Goal: Task Accomplishment & Management: Manage account settings

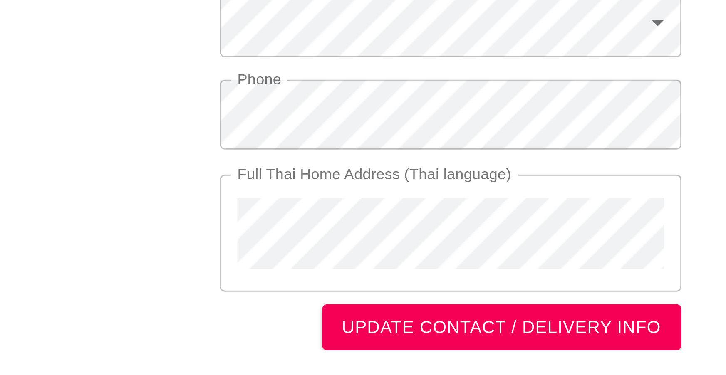
scroll to position [361, 0]
click at [351, 359] on span "UPDATE CONTACT / DELIVERY INFO" at bounding box center [380, 359] width 106 height 10
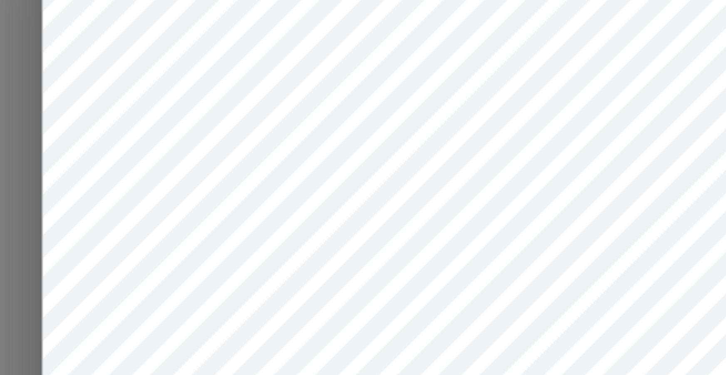
scroll to position [47, 0]
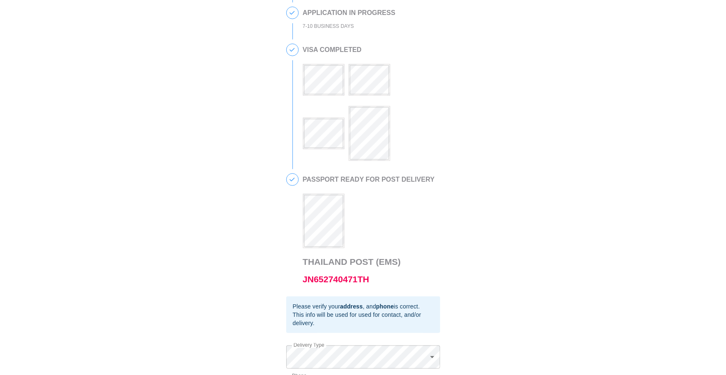
scroll to position [198, 0]
